Goal: Task Accomplishment & Management: Use online tool/utility

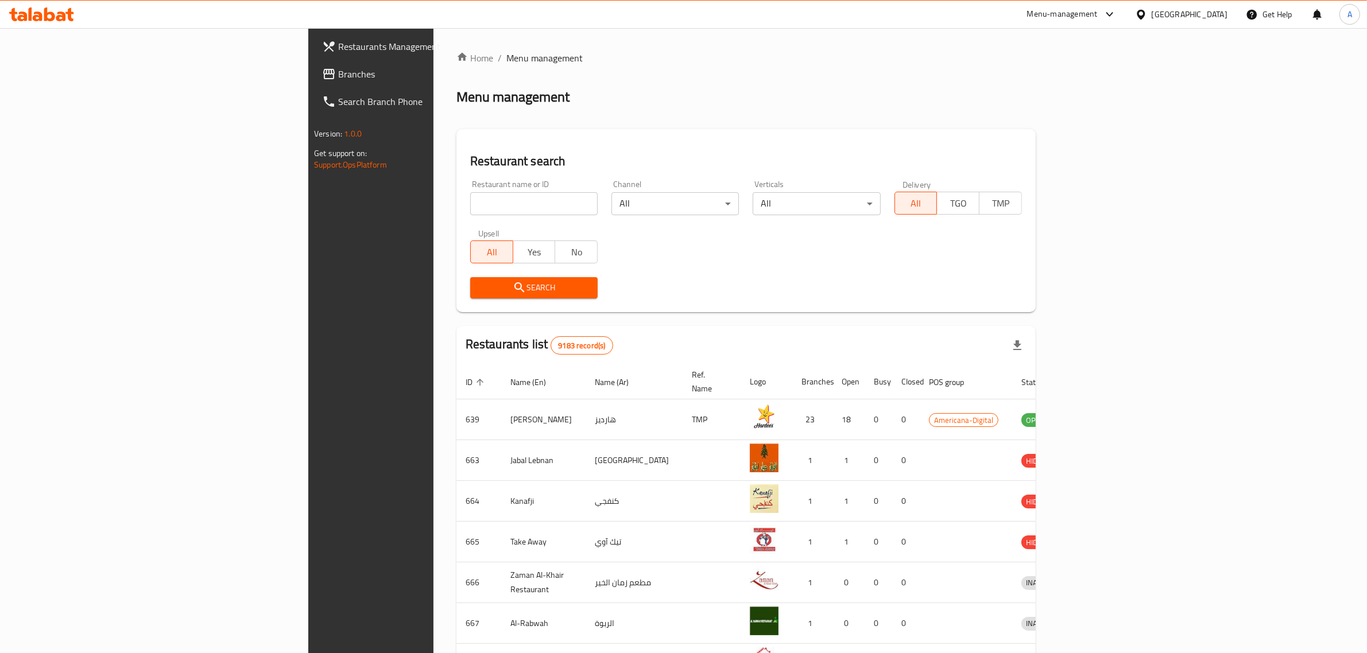
click at [338, 72] on span "Branches" at bounding box center [432, 74] width 189 height 14
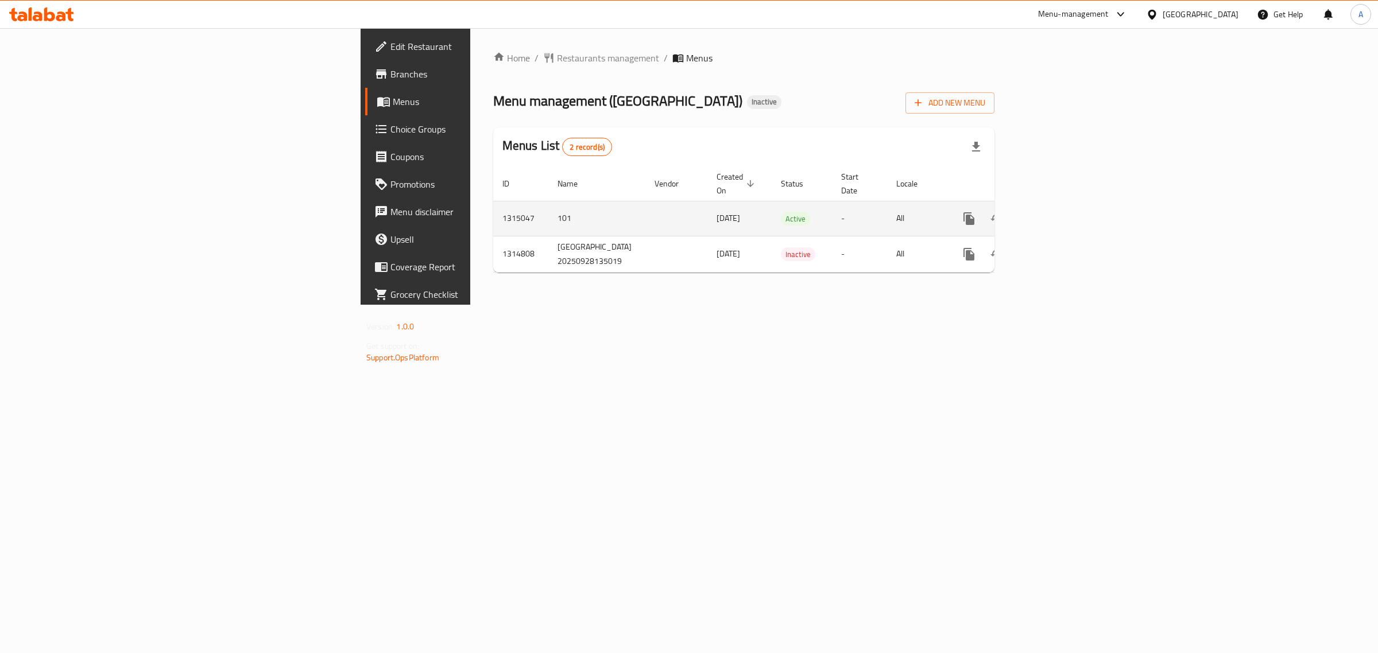
click at [1065, 206] on link "enhanced table" at bounding box center [1052, 219] width 28 height 28
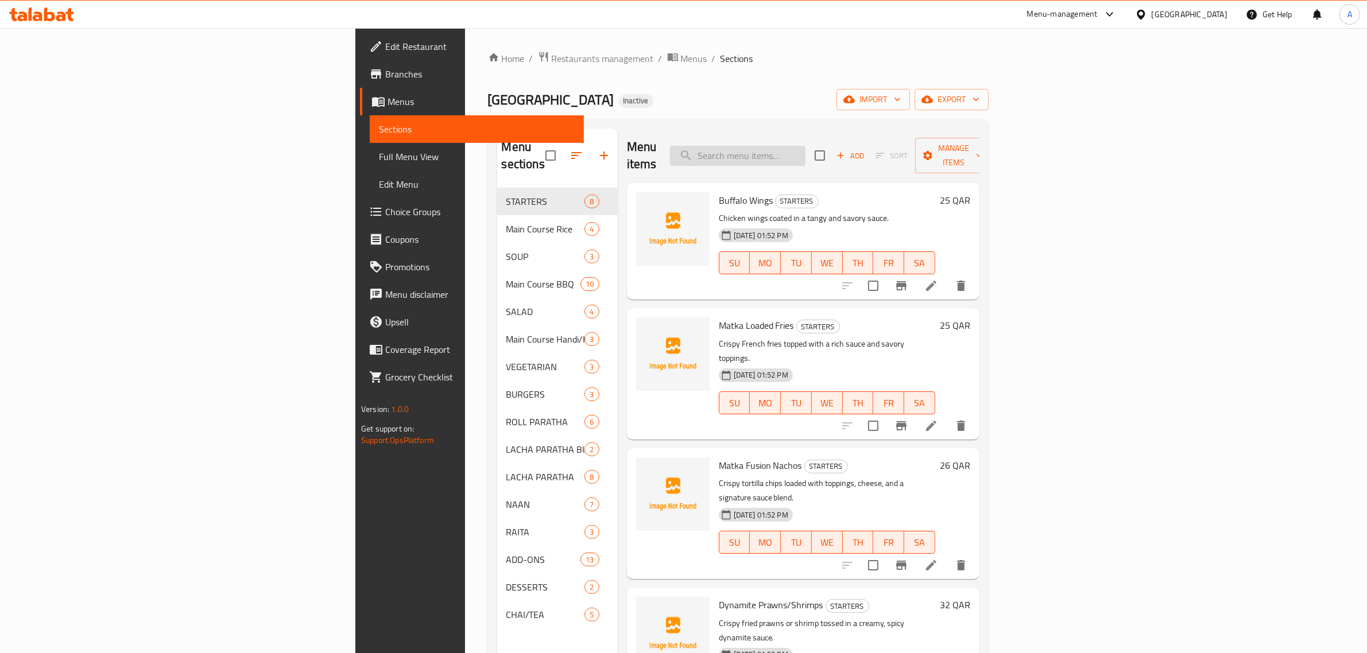
click at [805, 157] on input "search" at bounding box center [737, 156] width 135 height 20
paste input "Matka Biryani (Chicken)"
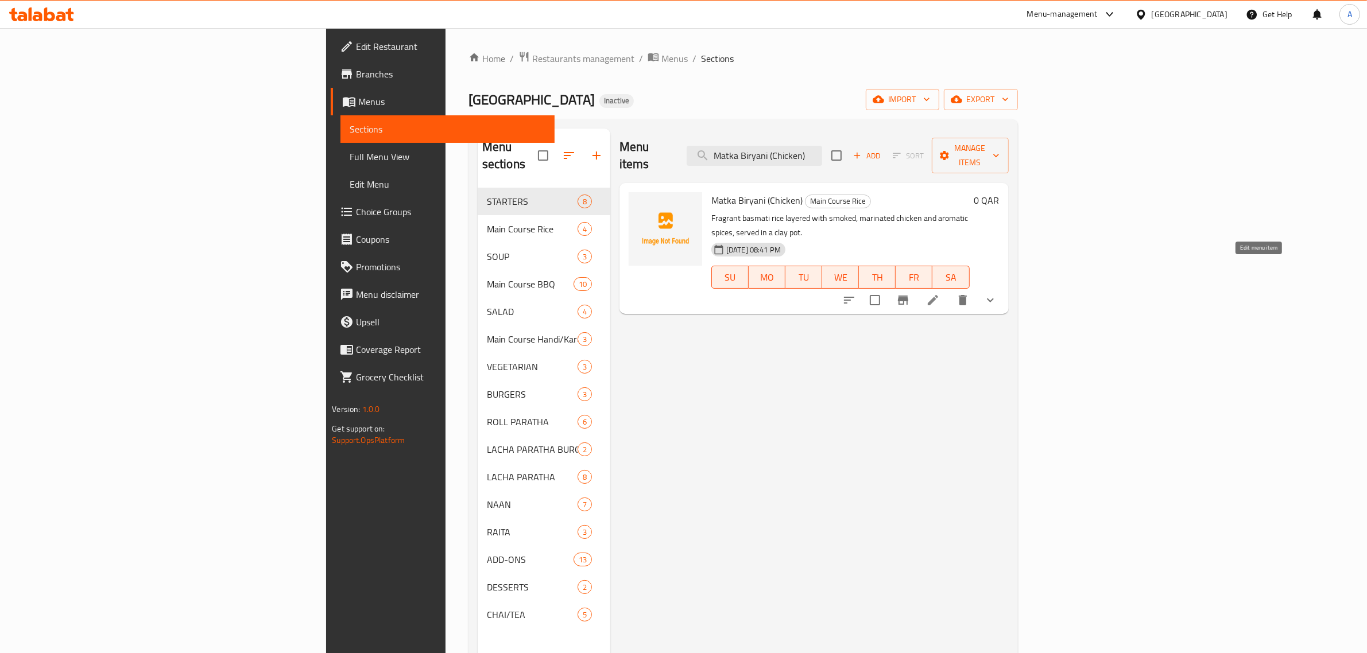
type input "Matka Biryani (Chicken)"
click at [940, 293] on icon at bounding box center [933, 300] width 14 height 14
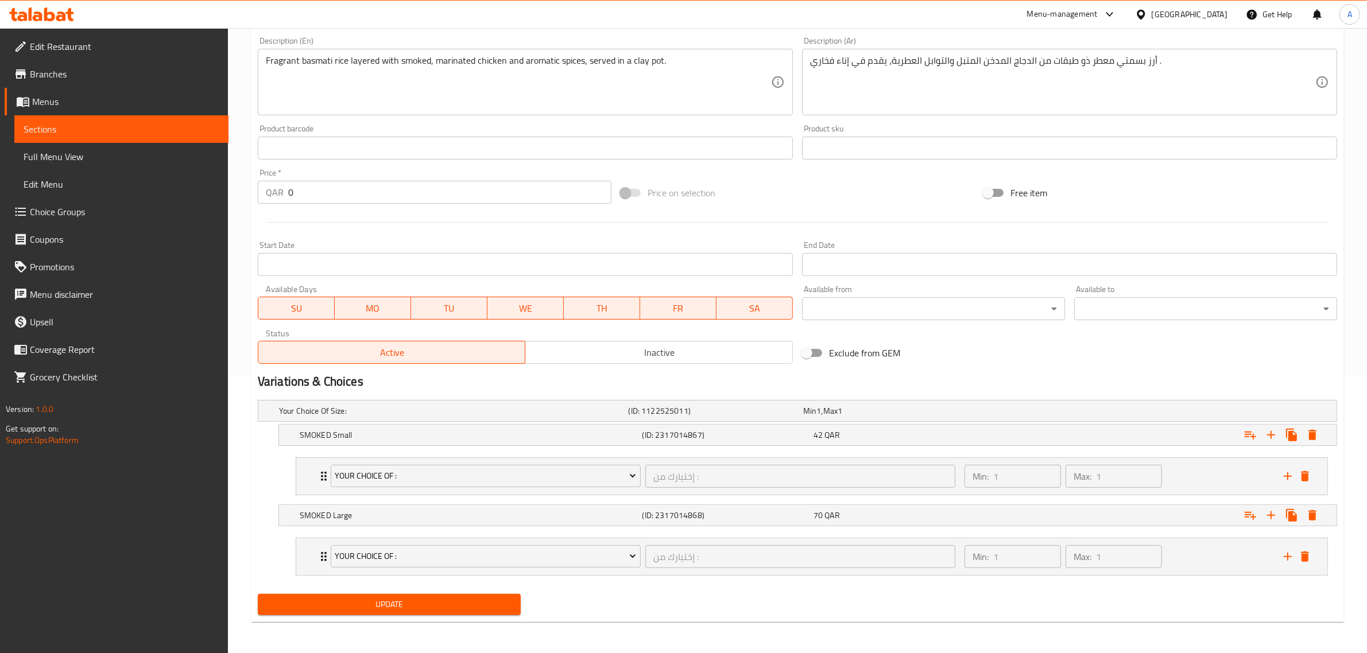
scroll to position [278, 0]
click at [1051, 434] on div "Expand" at bounding box center [1153, 433] width 343 height 25
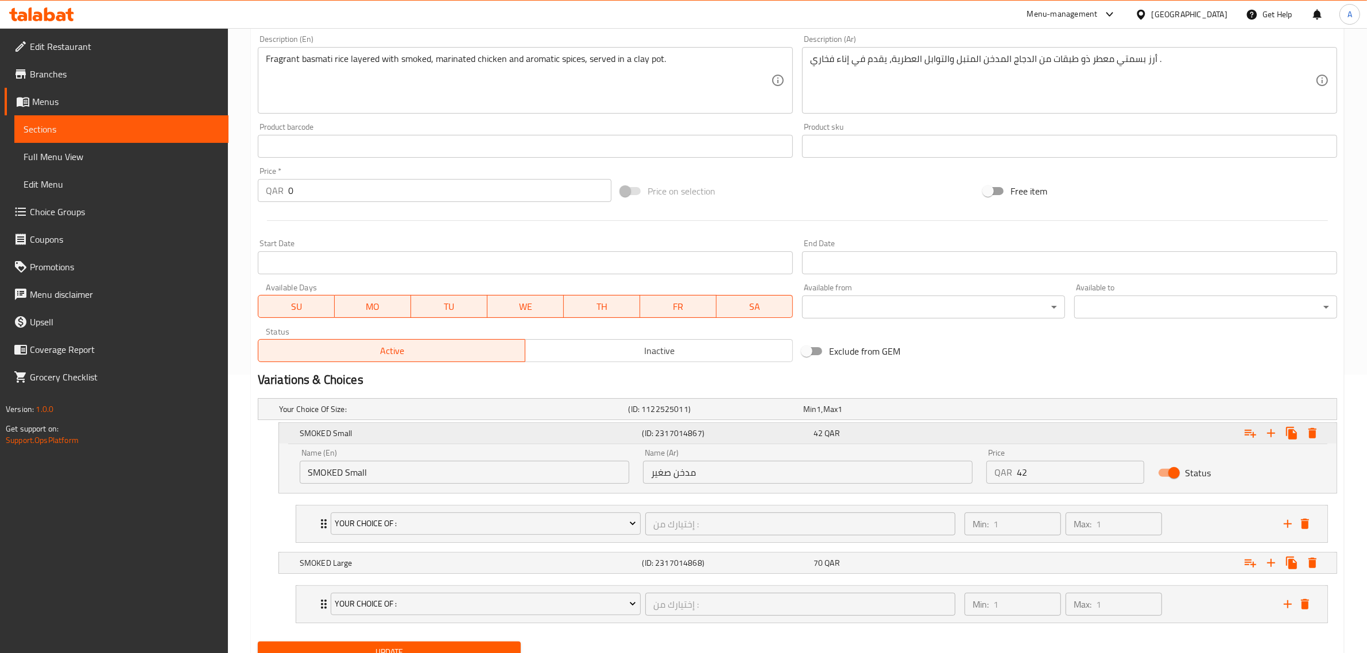
click at [1051, 434] on div "Expand" at bounding box center [1153, 433] width 343 height 25
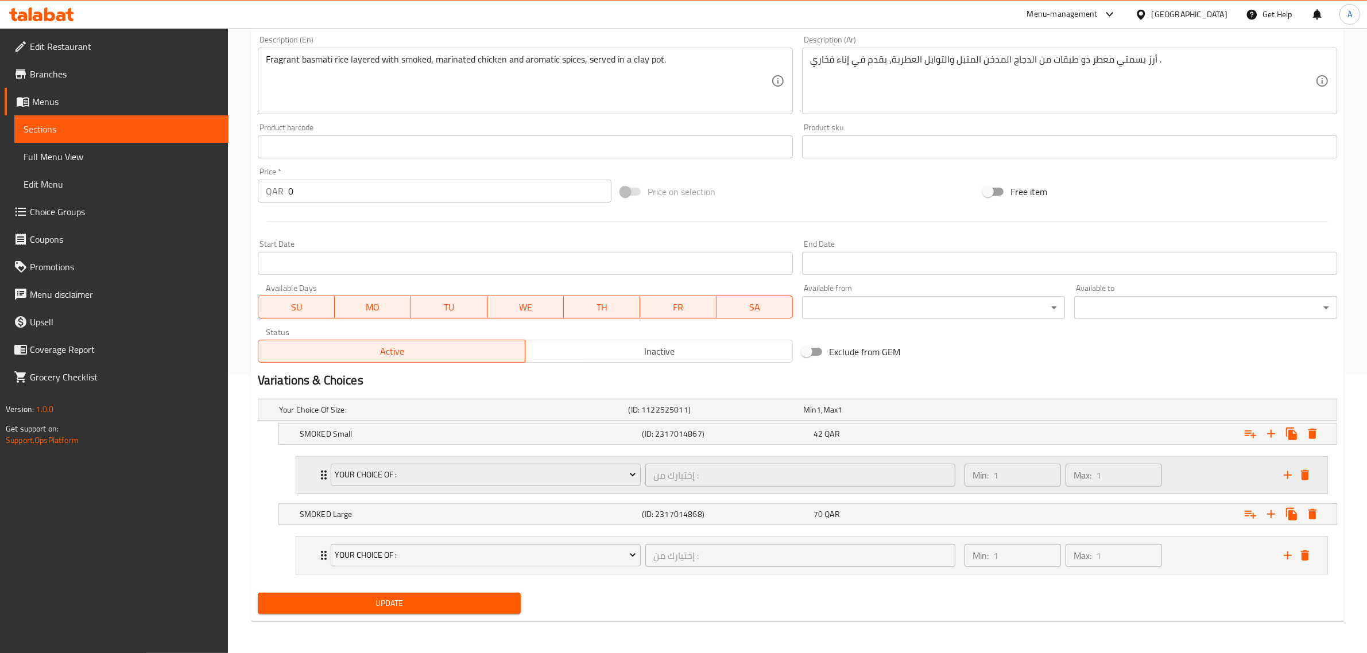
click at [1222, 466] on div "Min: 1 ​ Max: 1 ​" at bounding box center [1117, 475] width 319 height 37
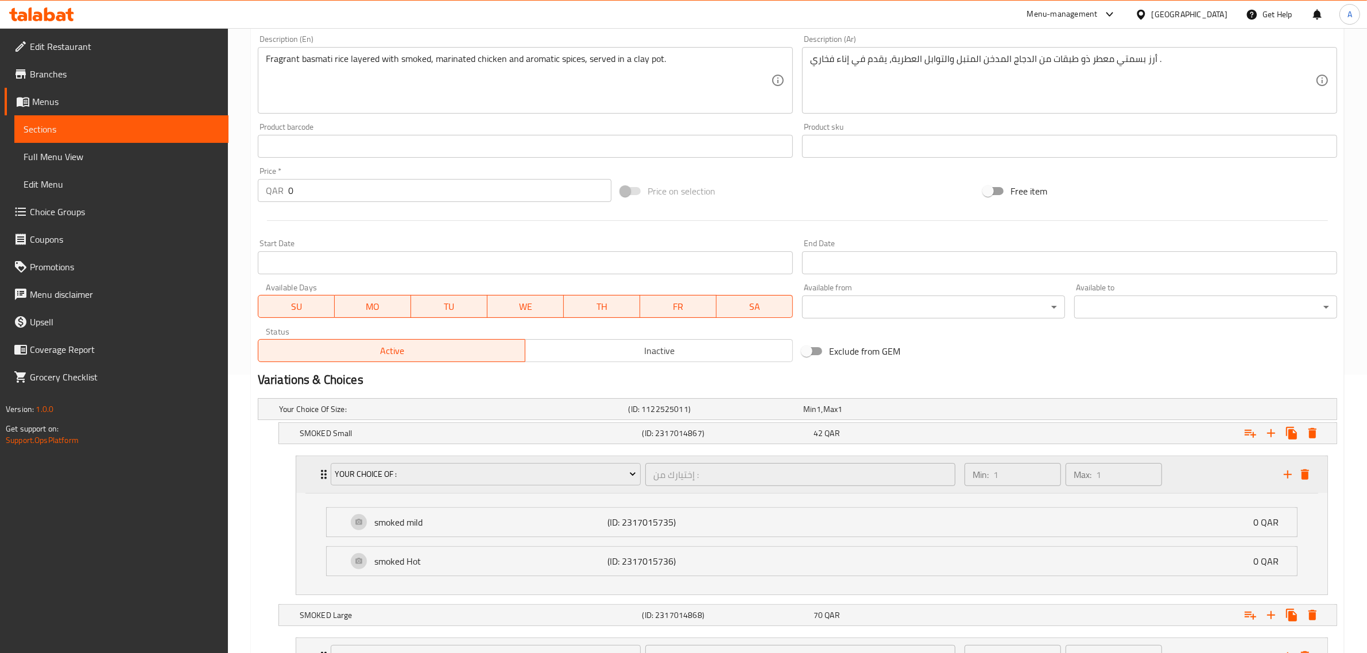
click at [1204, 466] on div "Min: 1 ​ Max: 1 ​" at bounding box center [1117, 474] width 319 height 37
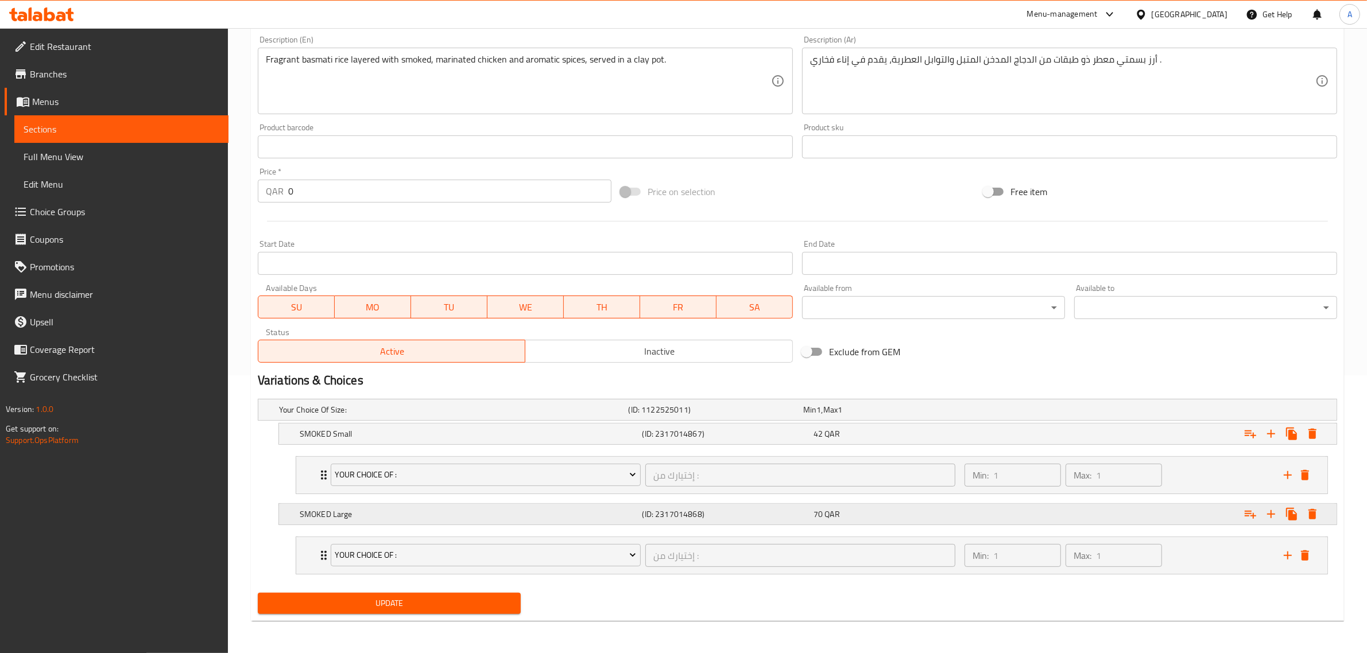
click at [1184, 513] on div "Expand" at bounding box center [1153, 514] width 343 height 25
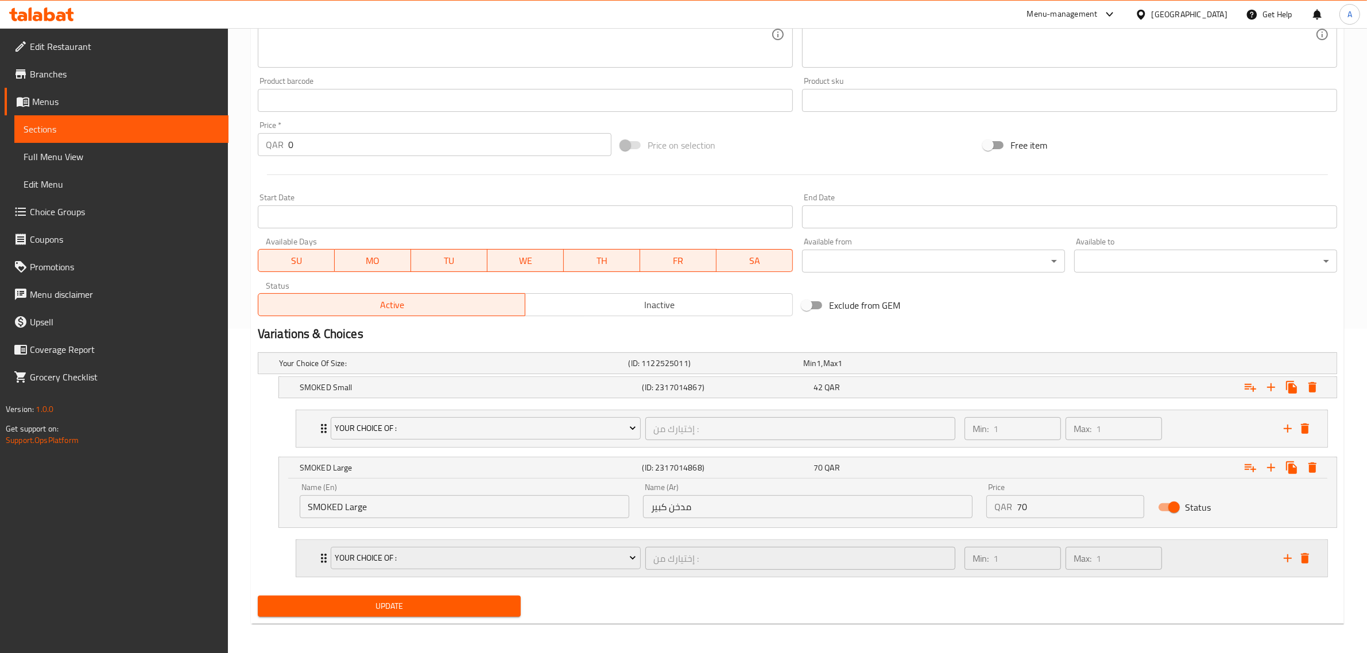
scroll to position [328, 0]
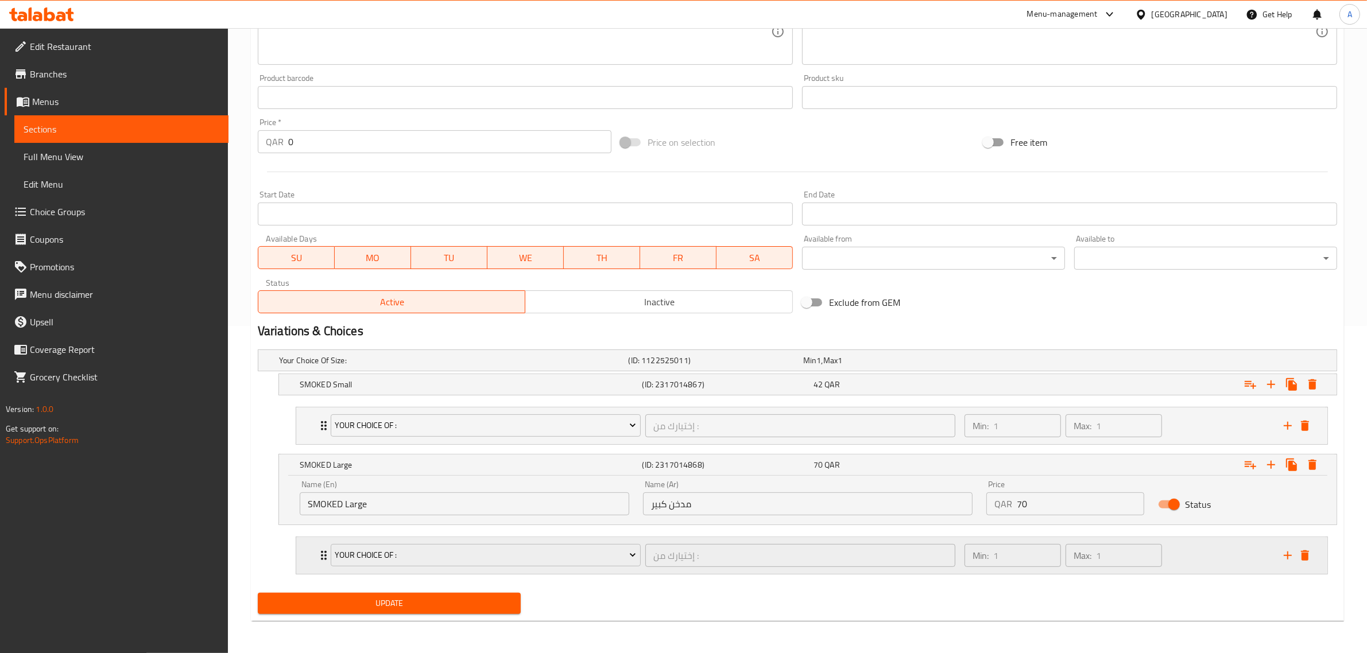
click at [1222, 552] on div "Min: 1 ​ Max: 1 ​" at bounding box center [1117, 555] width 319 height 37
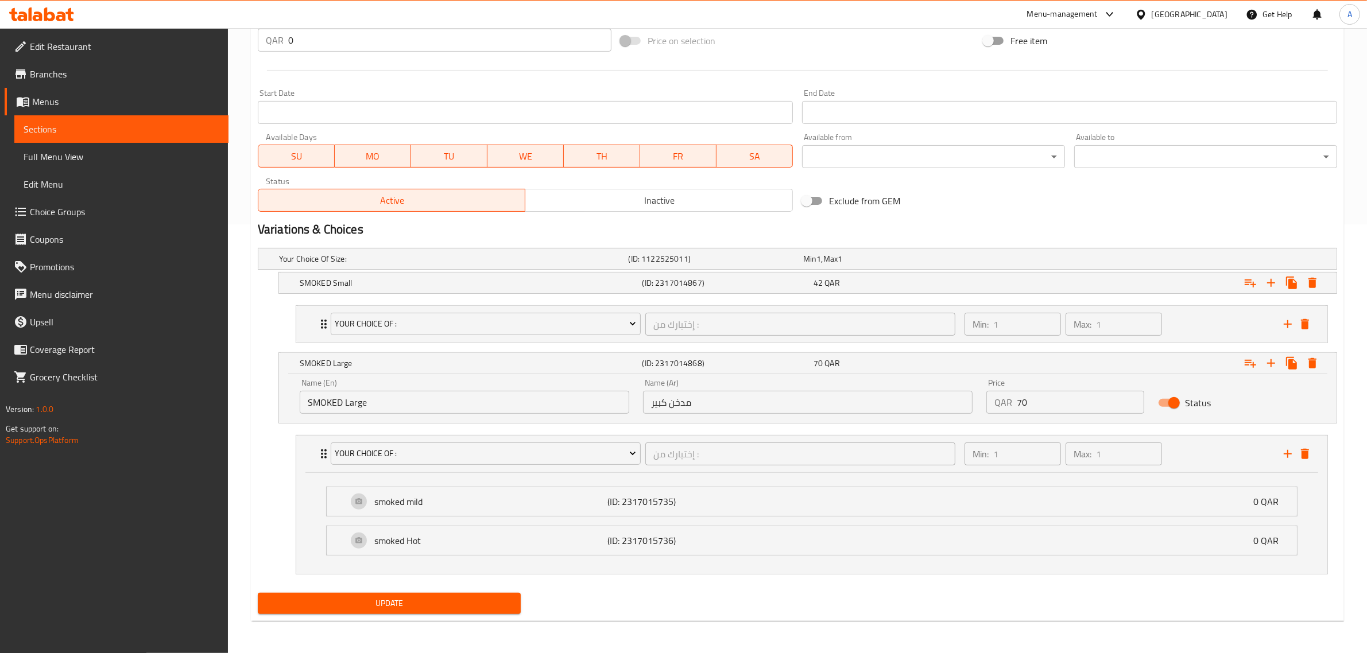
scroll to position [429, 0]
click at [382, 287] on h5 "SMOKED Small" at bounding box center [469, 282] width 338 height 11
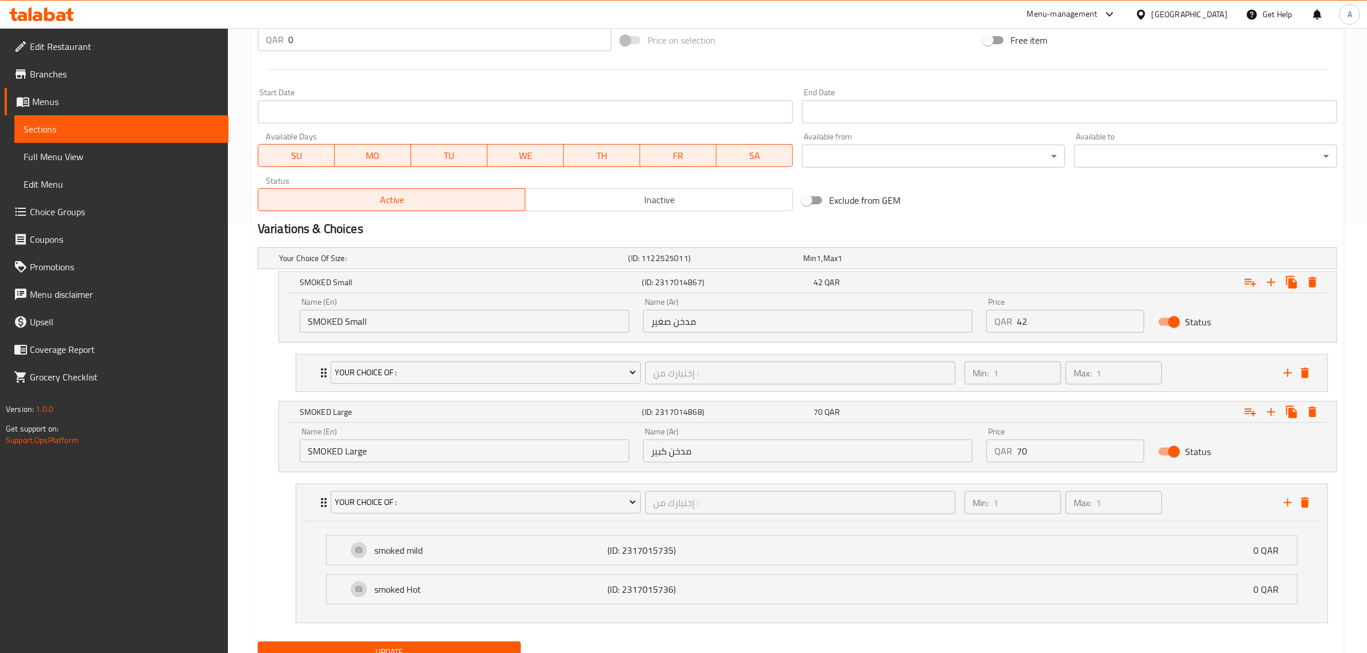
click at [90, 151] on span "Full Menu View" at bounding box center [122, 157] width 196 height 14
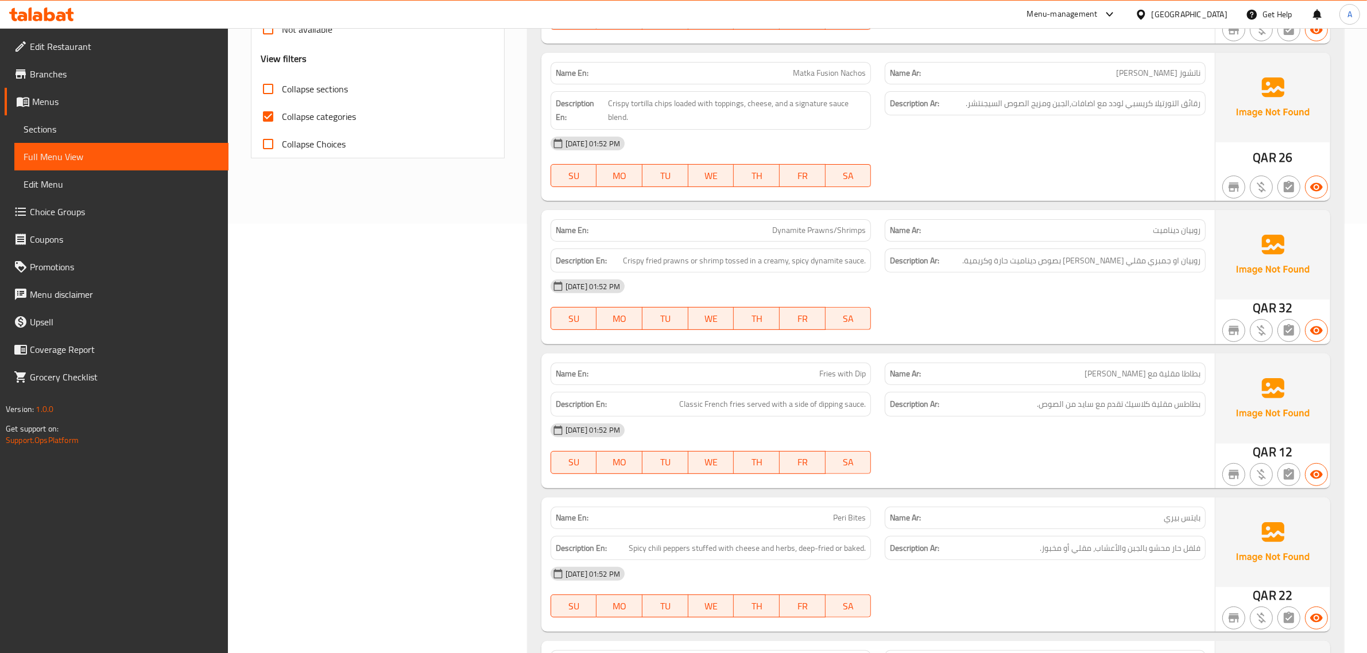
click at [316, 121] on span "Collapse categories" at bounding box center [319, 117] width 74 height 14
click at [282, 121] on input "Collapse categories" at bounding box center [268, 117] width 28 height 28
checkbox input "false"
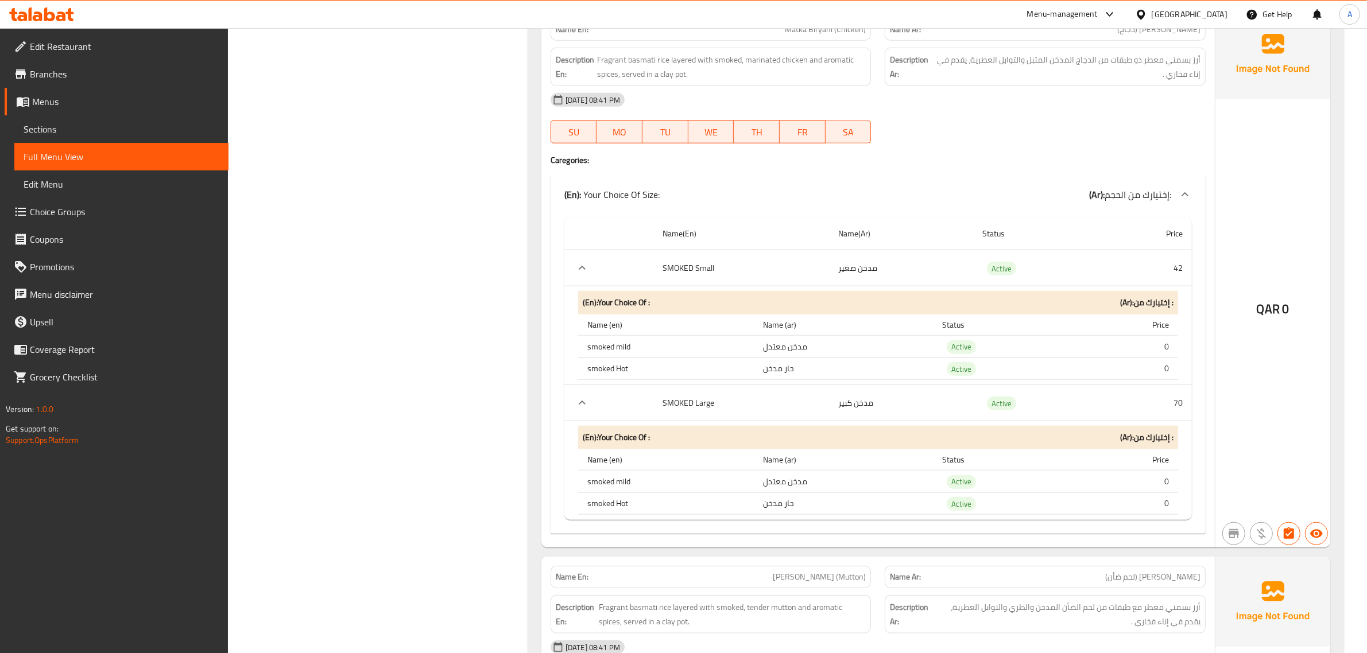
scroll to position [1405, 0]
